Goal: Find specific page/section: Find specific page/section

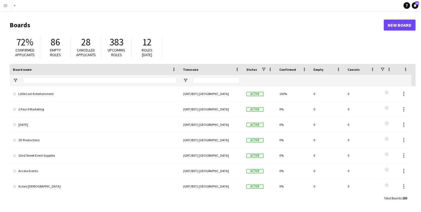
click at [3, 7] on app-icon "Menu" at bounding box center [5, 5] width 4 height 4
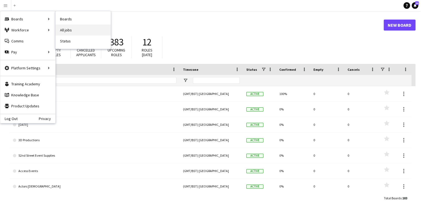
click at [81, 33] on link "All jobs" at bounding box center [83, 29] width 55 height 11
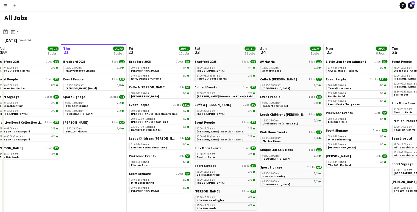
scroll to position [0, 149]
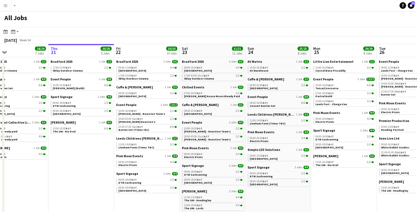
drag, startPoint x: 115, startPoint y: 170, endPoint x: 98, endPoint y: 173, distance: 17.5
click at [98, 173] on app-calendar-viewport "Mon 18 22/22 8 Jobs Tue 19 17/17 6 Jobs Wed 20 24/24 7 Jobs Thu 21 20/20 5 Jobs…" at bounding box center [208, 133] width 417 height 178
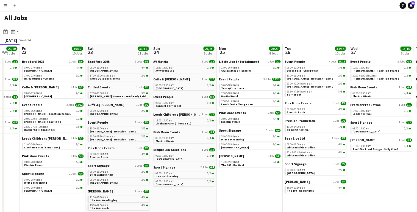
drag, startPoint x: 124, startPoint y: 173, endPoint x: 51, endPoint y: 175, distance: 73.4
click at [51, 175] on app-calendar-viewport "Mon 18 22/22 8 Jobs Tue 19 17/17 6 Jobs Wed 20 24/24 7 Jobs Thu 21 20/20 5 Jobs…" at bounding box center [208, 133] width 417 height 178
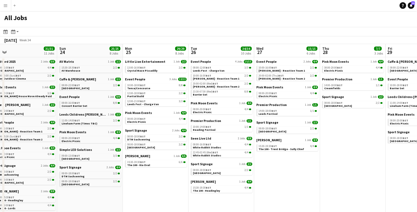
drag, startPoint x: 128, startPoint y: 185, endPoint x: 111, endPoint y: 185, distance: 16.5
click at [111, 185] on app-calendar-viewport "Wed 20 24/24 7 Jobs Thu 21 20/20 5 Jobs Fri 22 30/30 10 Jobs Sat 23 31/31 11 Jo…" at bounding box center [208, 133] width 417 height 178
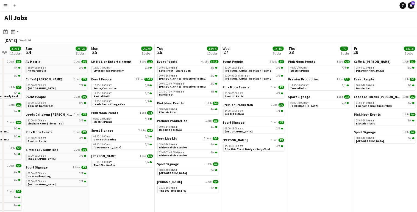
scroll to position [0, 242]
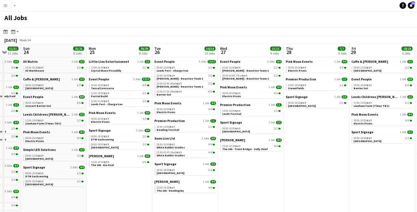
drag, startPoint x: 353, startPoint y: 173, endPoint x: 317, endPoint y: 177, distance: 36.5
click at [317, 177] on app-calendar-viewport "Wed 20 24/24 7 Jobs Thu 21 20/20 5 Jobs Fri 22 30/30 10 Jobs Sat 23 31/31 11 Jo…" at bounding box center [208, 133] width 417 height 178
drag, startPoint x: 338, startPoint y: 172, endPoint x: 331, endPoint y: 172, distance: 6.9
click at [334, 172] on app-calendar-viewport "Wed 20 24/24 7 Jobs Thu 21 20/20 5 Jobs Fri 22 30/30 10 Jobs Sat 23 31/31 11 Jo…" at bounding box center [208, 133] width 417 height 178
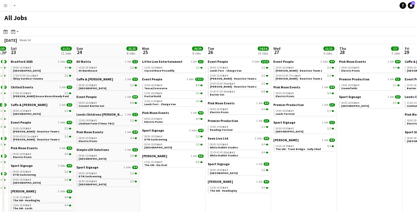
drag, startPoint x: 339, startPoint y: 170, endPoint x: 369, endPoint y: 170, distance: 29.7
click at [369, 170] on app-calendar-viewport "Wed 20 24/24 7 Jobs Thu 21 20/20 5 Jobs Fri 22 30/30 10 Jobs Sat 23 31/31 11 Jo…" at bounding box center [208, 133] width 417 height 178
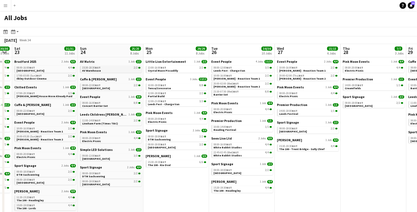
click at [118, 68] on div "15:30-18:30 BST 2/2" at bounding box center [111, 67] width 58 height 3
click at [111, 158] on link "09:00-13:00 BST 3/3 York Racecourse" at bounding box center [111, 157] width 58 height 6
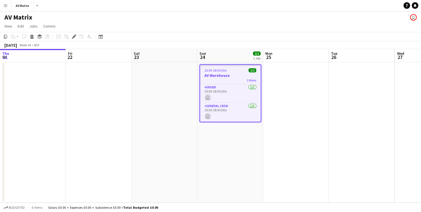
scroll to position [0, 189]
